Goal: Task Accomplishment & Management: Use online tool/utility

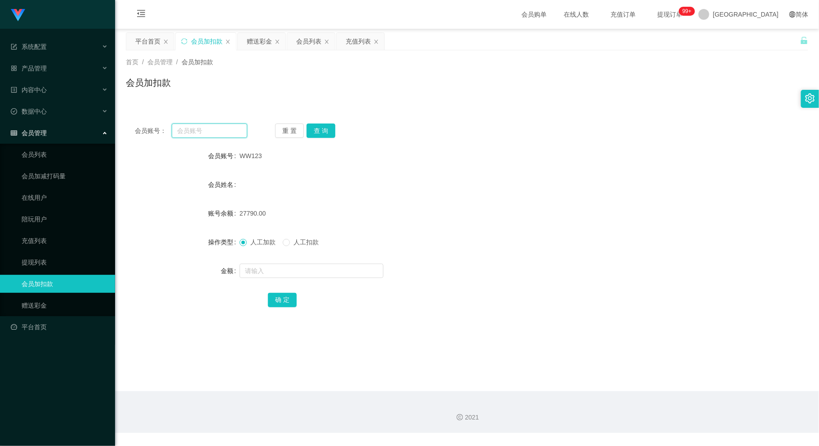
click at [201, 131] on input "text" at bounding box center [209, 131] width 75 height 14
paste input "Sin8888"
type input "Sin8888"
click at [326, 130] on button "查 询" at bounding box center [320, 131] width 29 height 14
click at [287, 268] on input "text" at bounding box center [311, 271] width 144 height 14
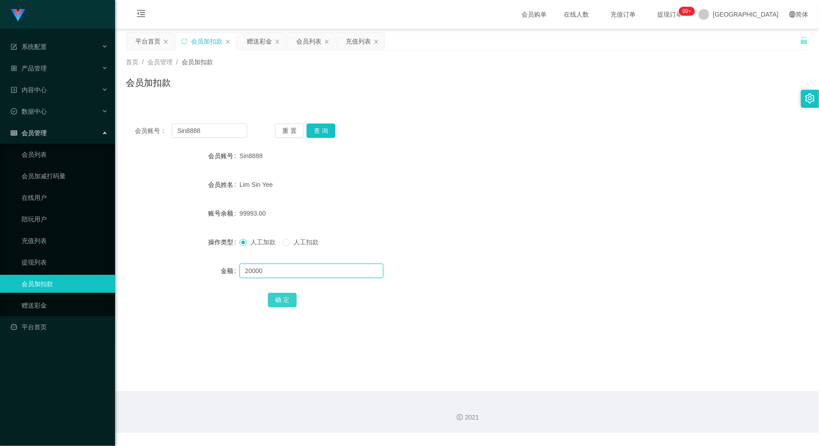
type input "20000"
click at [284, 300] on button "确 定" at bounding box center [282, 300] width 29 height 14
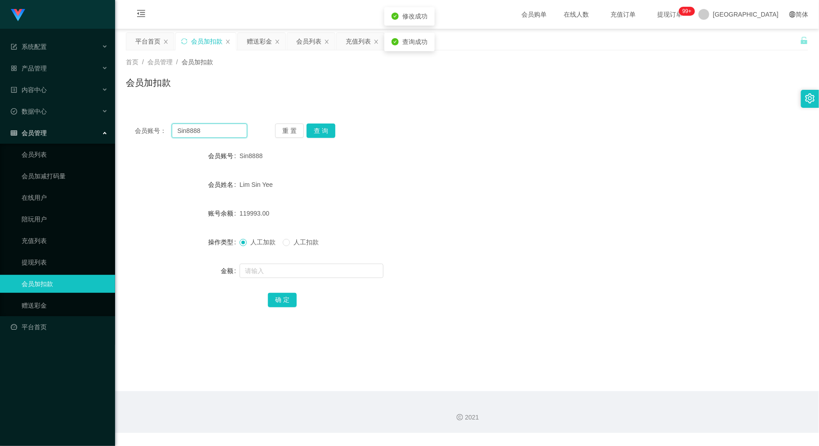
drag, startPoint x: 205, startPoint y: 130, endPoint x: 155, endPoint y: 132, distance: 49.5
click at [155, 132] on div "会员账号： Sin8888" at bounding box center [191, 131] width 112 height 14
